Goal: Task Accomplishment & Management: Manage account settings

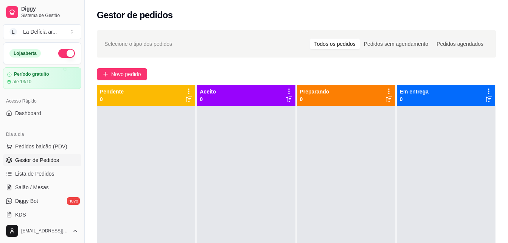
click at [176, 143] on div at bounding box center [146, 227] width 98 height 243
